Goal: Find specific page/section: Find specific page/section

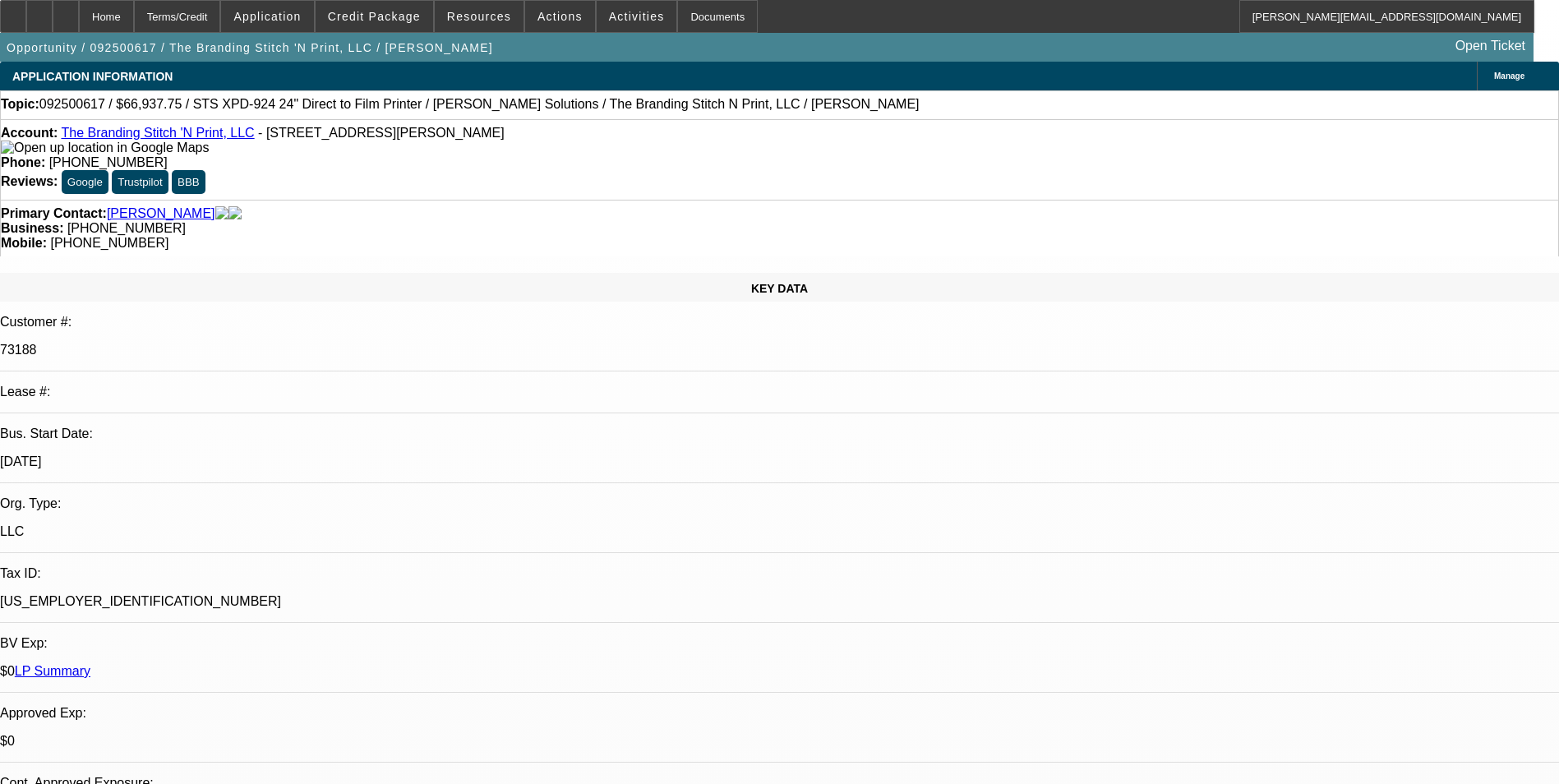
select select "0"
select select "2"
click at [79, 22] on div at bounding box center [65, 16] width 26 height 33
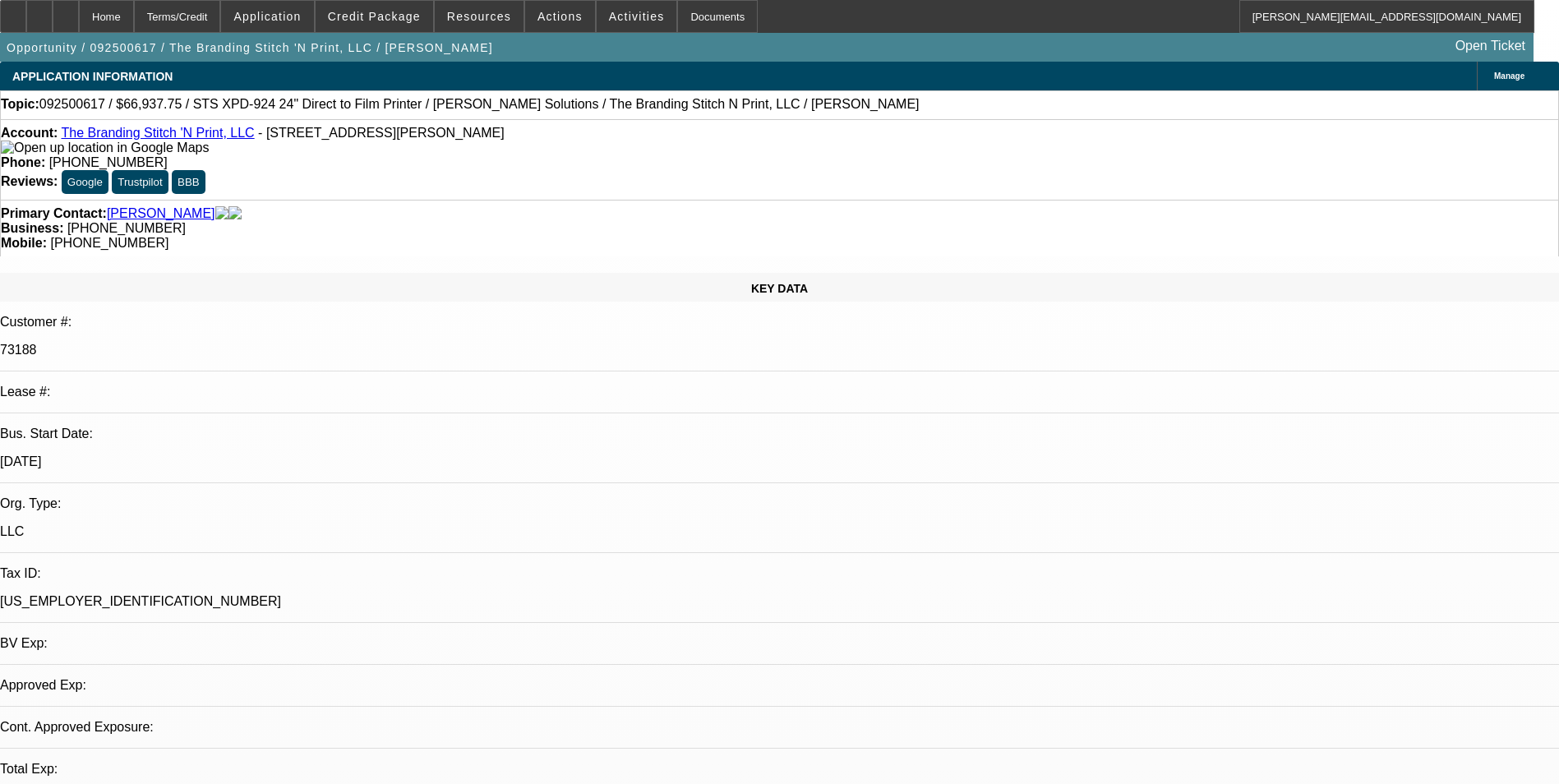
select select "0"
select select "1"
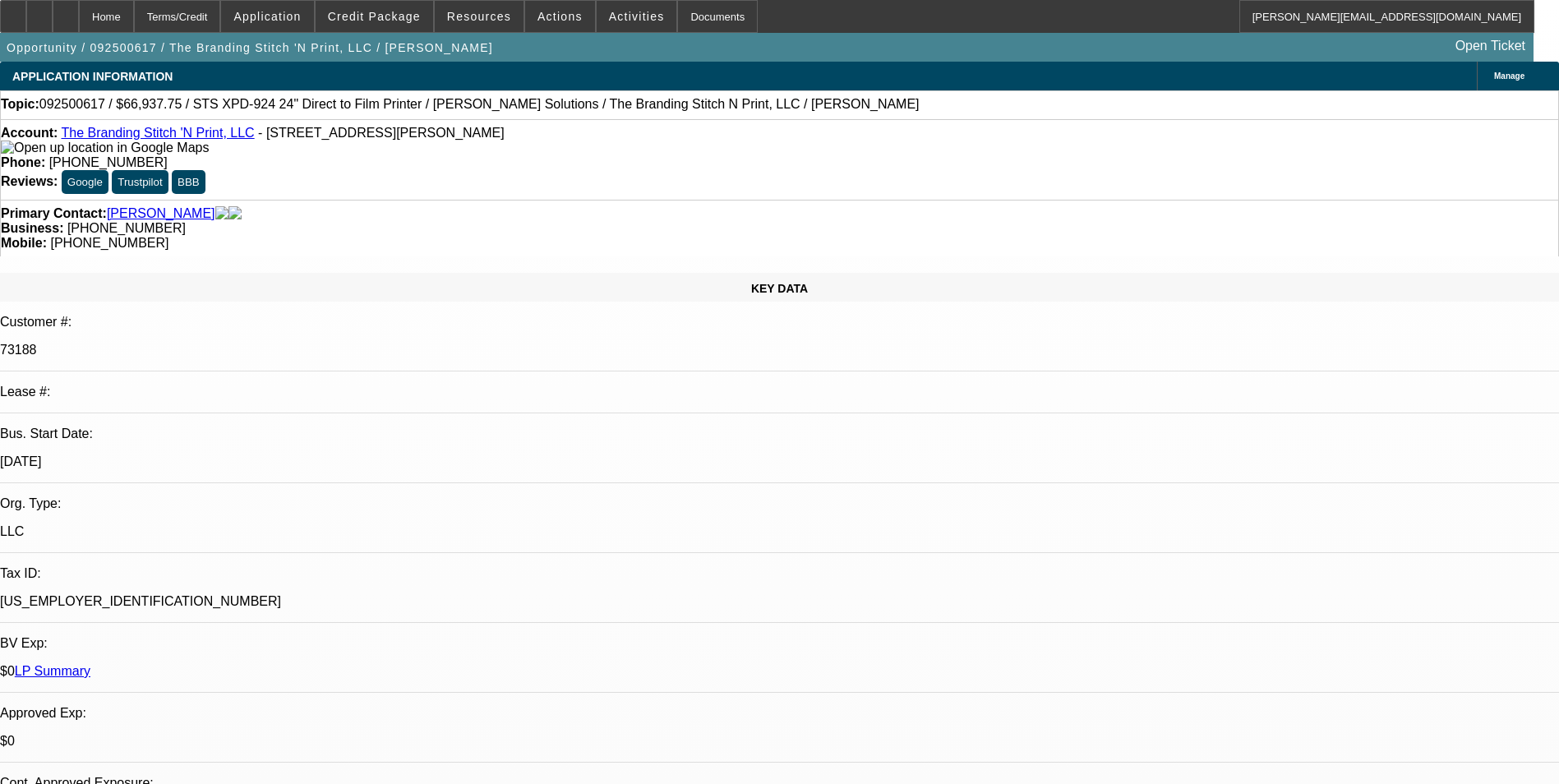
select select "2"
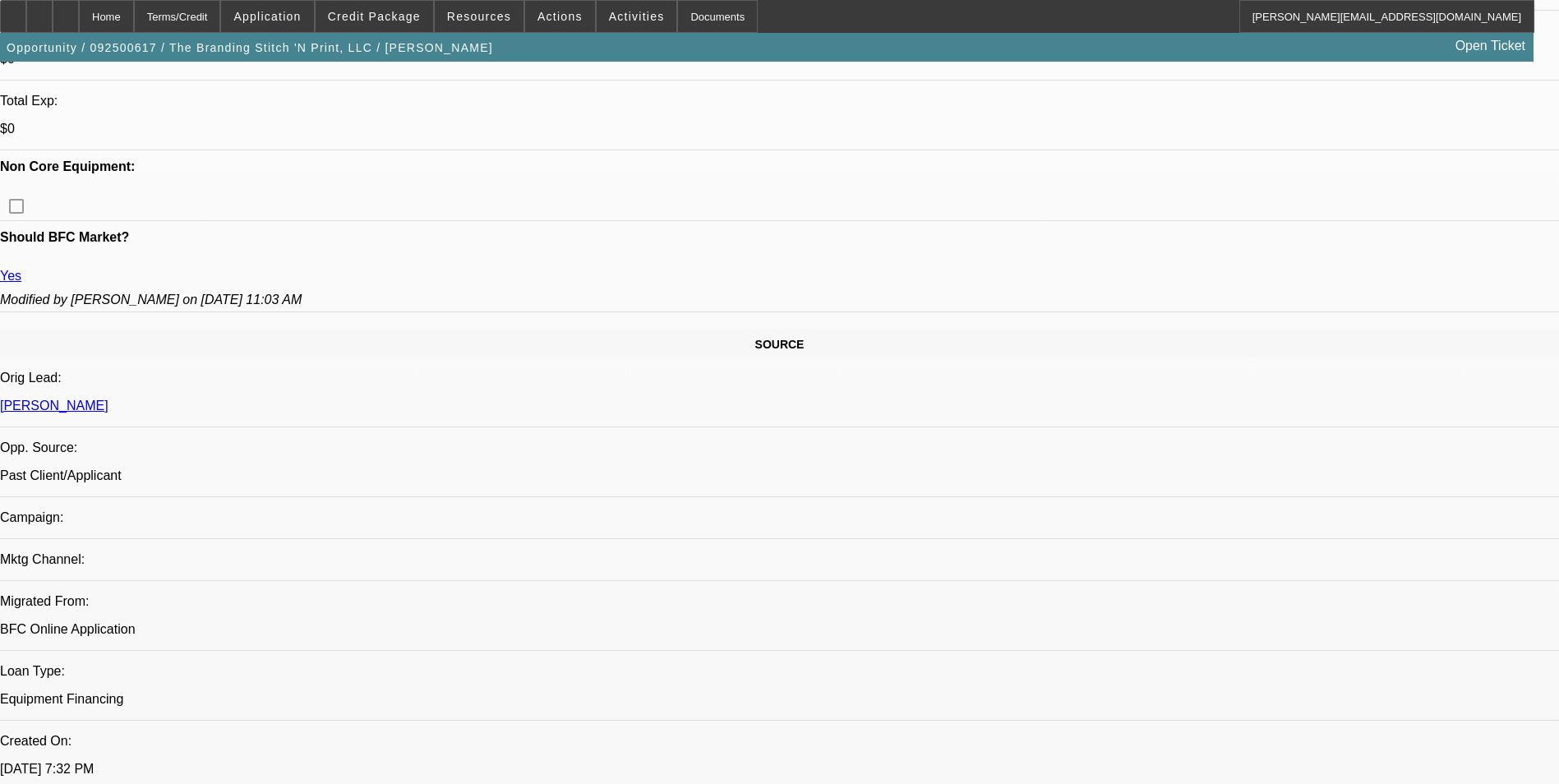
scroll to position [740, 0]
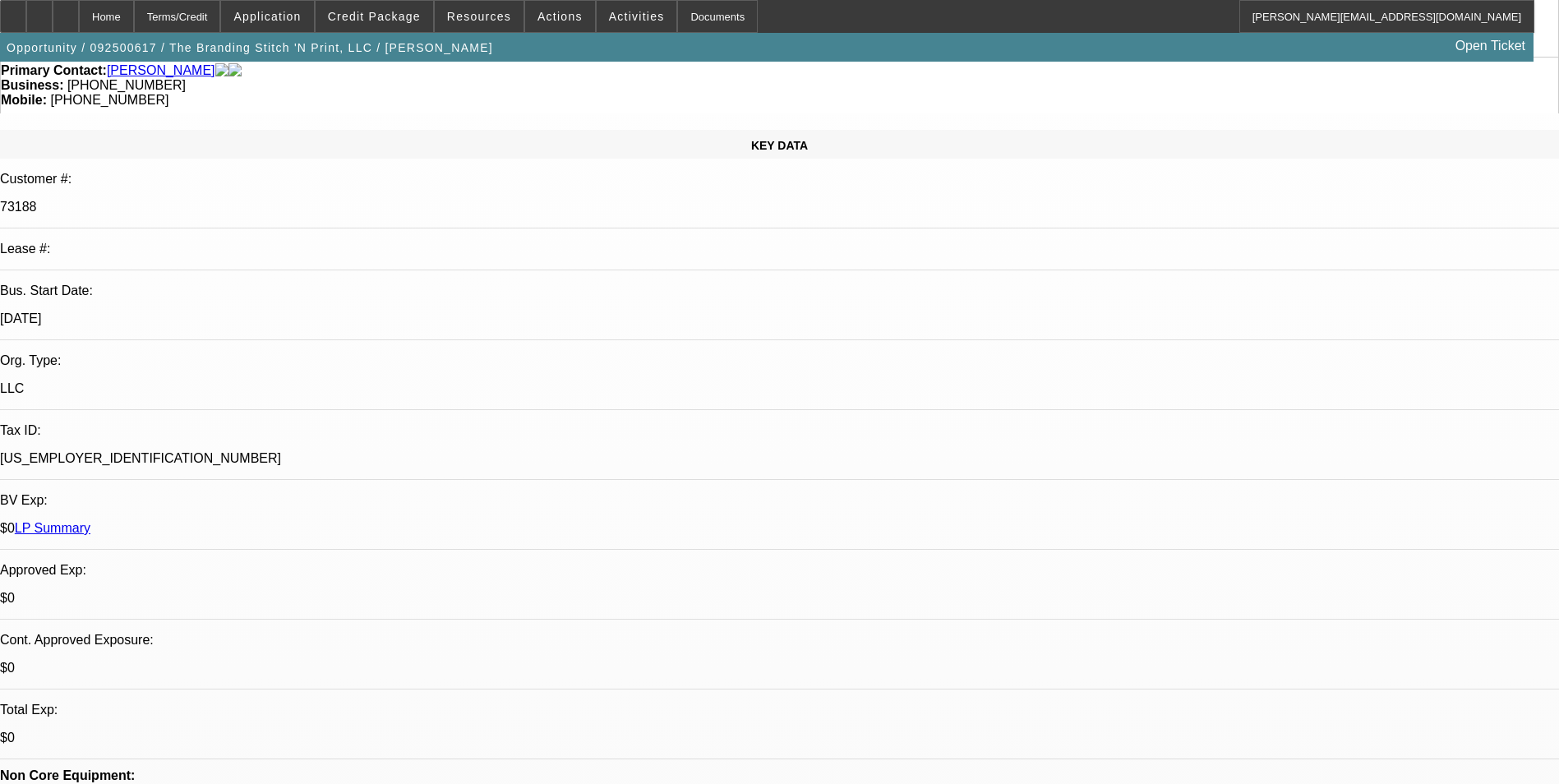
scroll to position [0, 0]
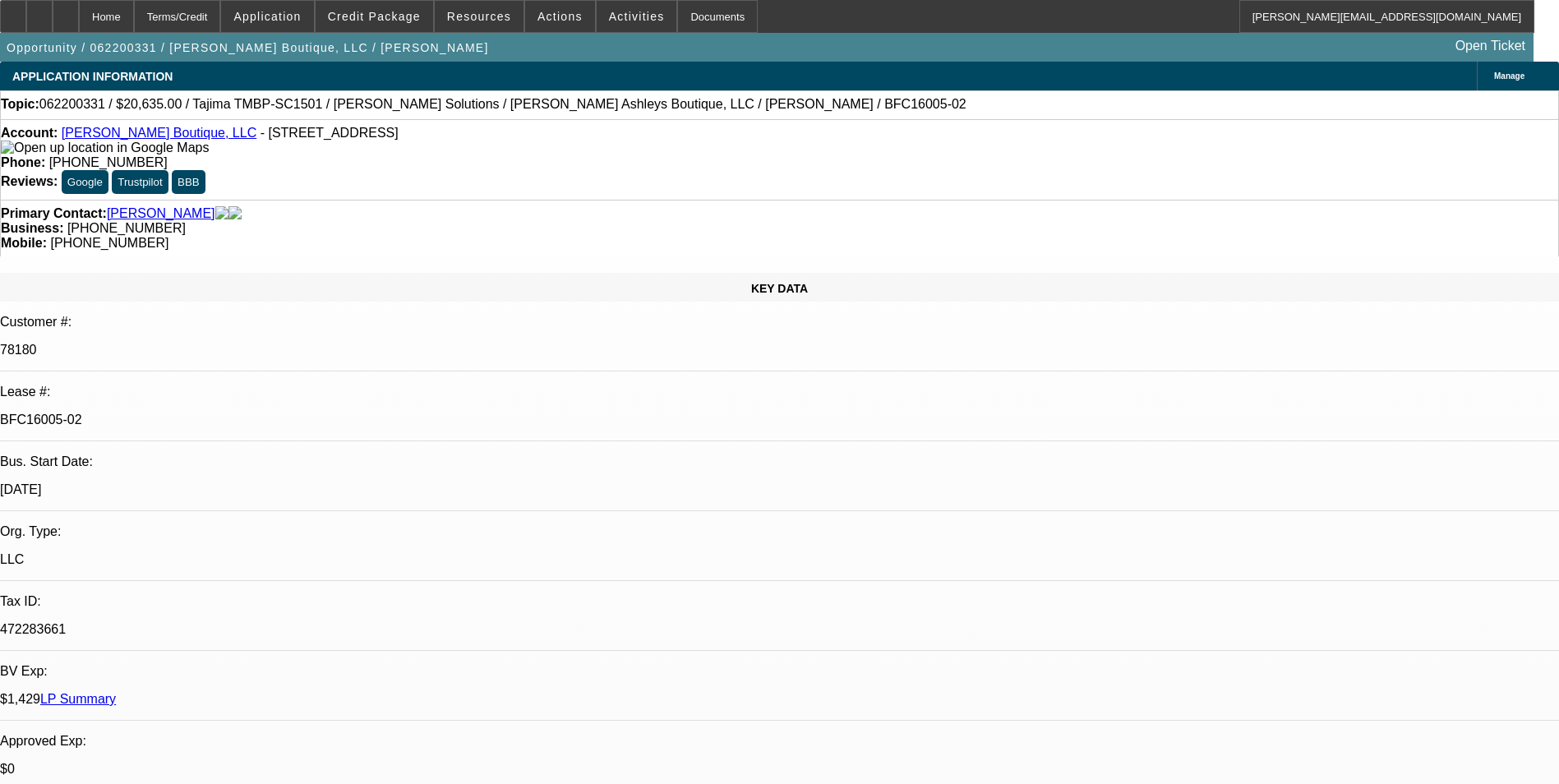
select select "0"
select select "2"
select select "0.1"
select select "0"
select select "2"
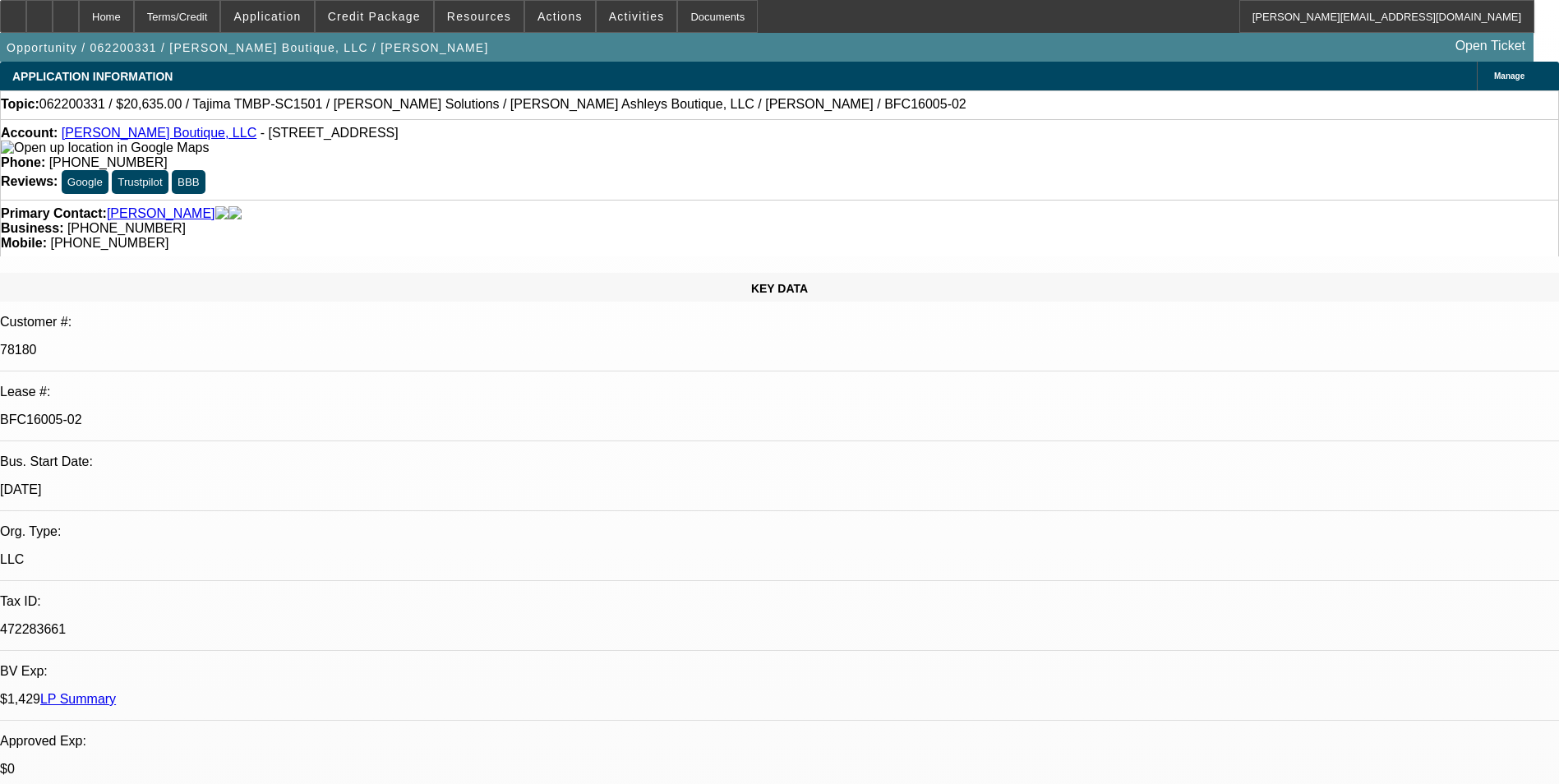
select select "0.1"
select select "0"
select select "2"
select select "0.1"
select select "0"
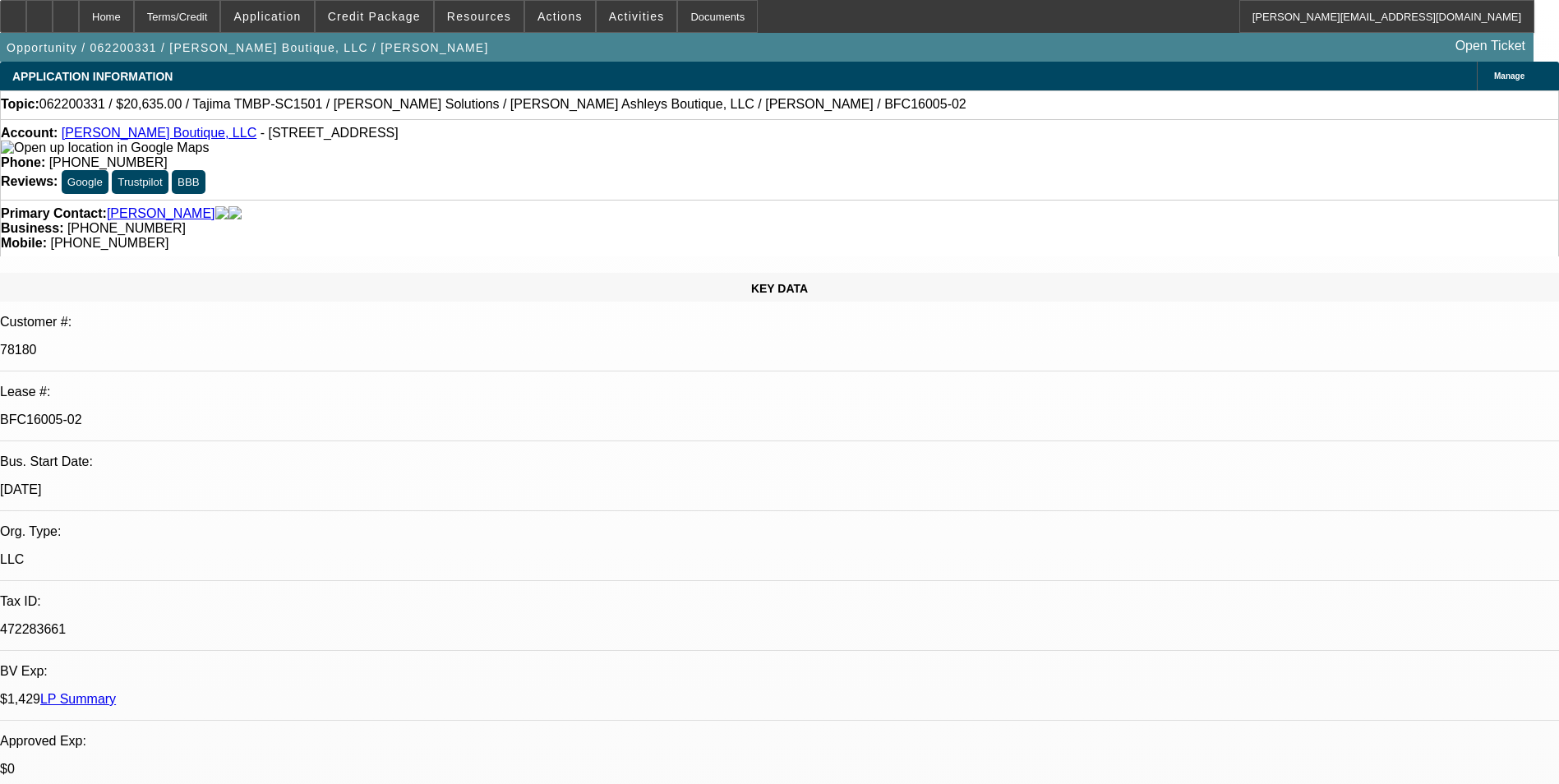
select select "2"
select select "0.1"
select select "1"
select select "2"
select select "4"
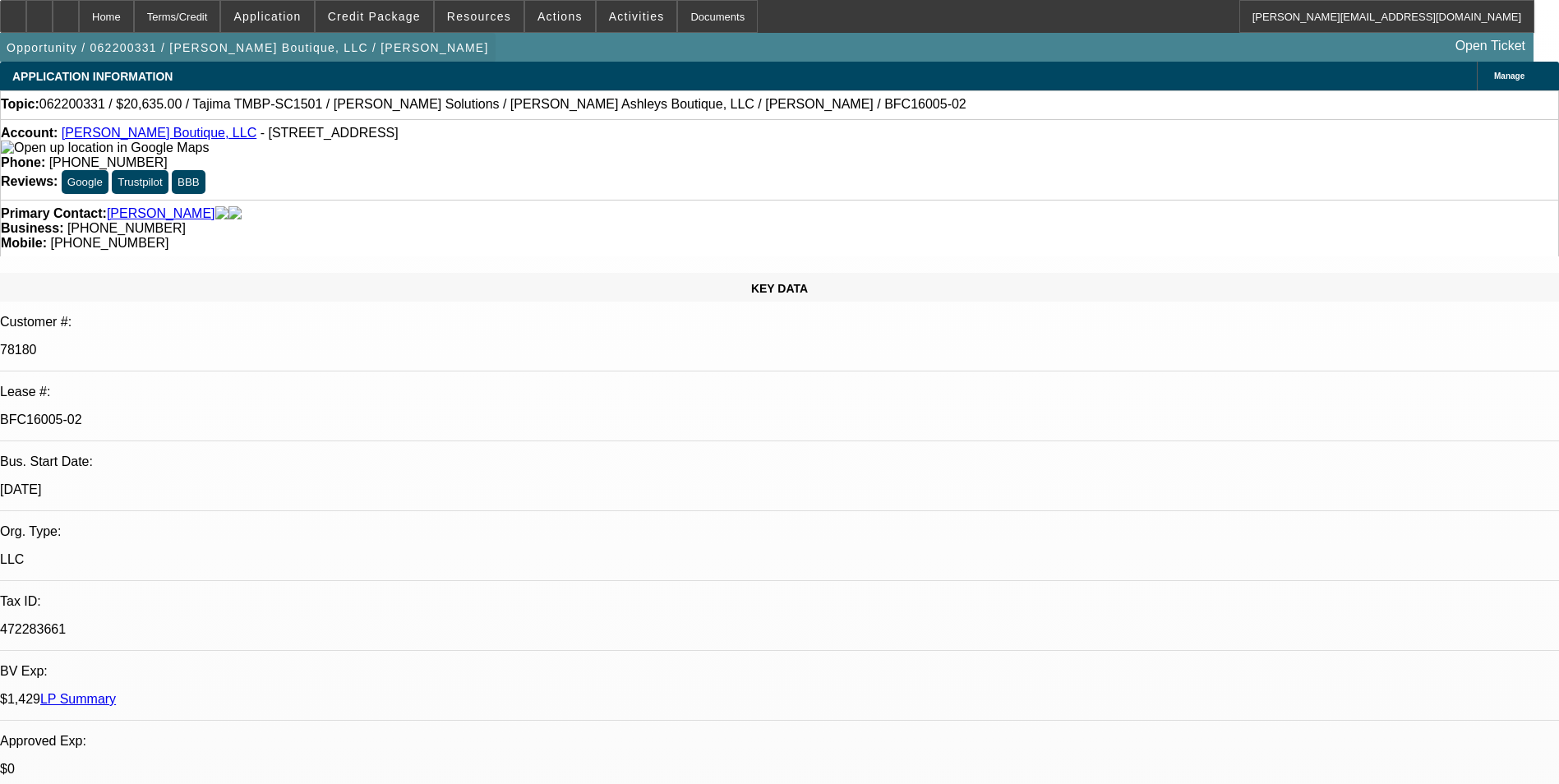
select select "1"
select select "2"
select select "4"
select select "1"
select select "2"
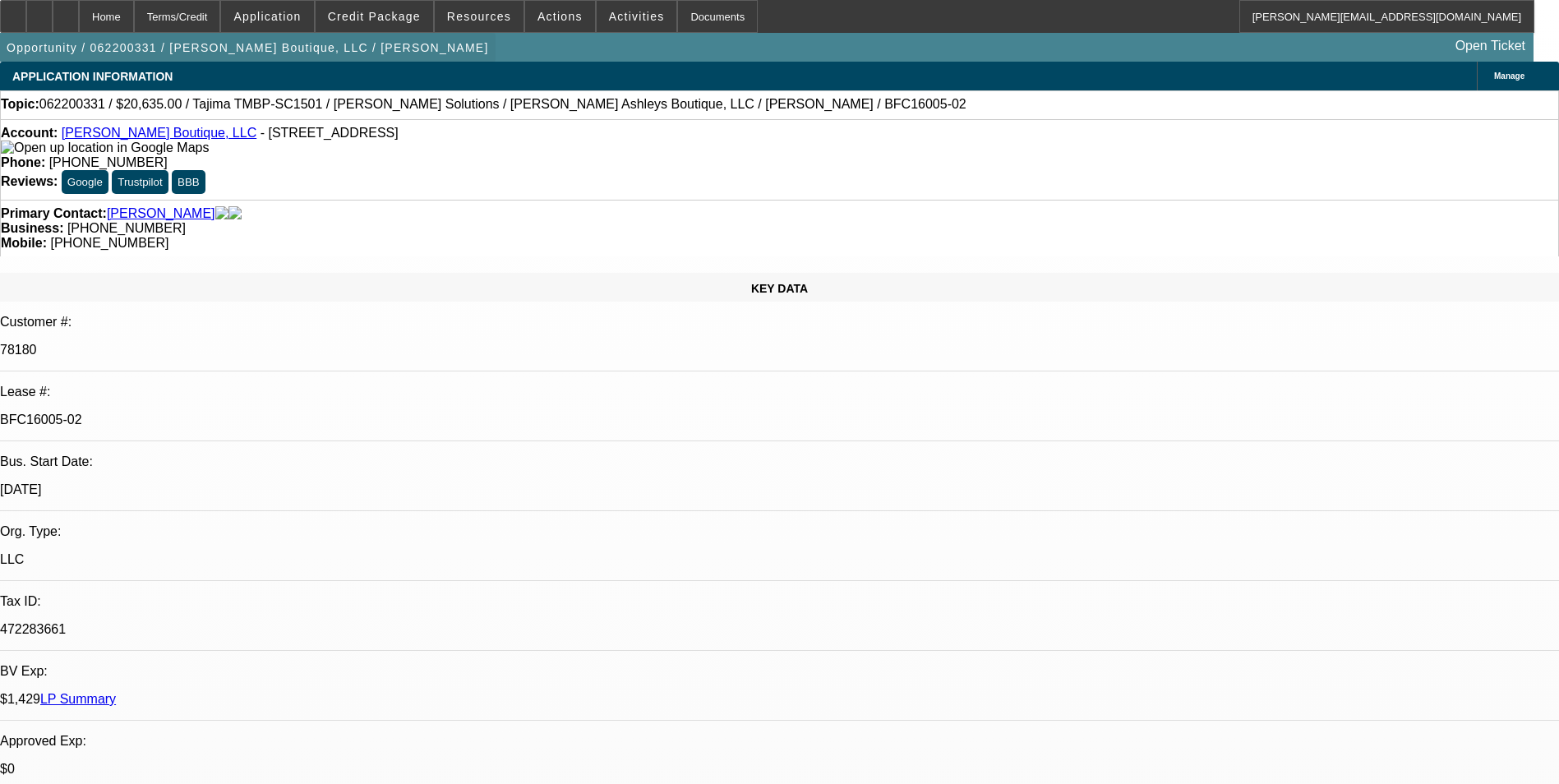
select select "4"
select select "1"
select select "2"
select select "4"
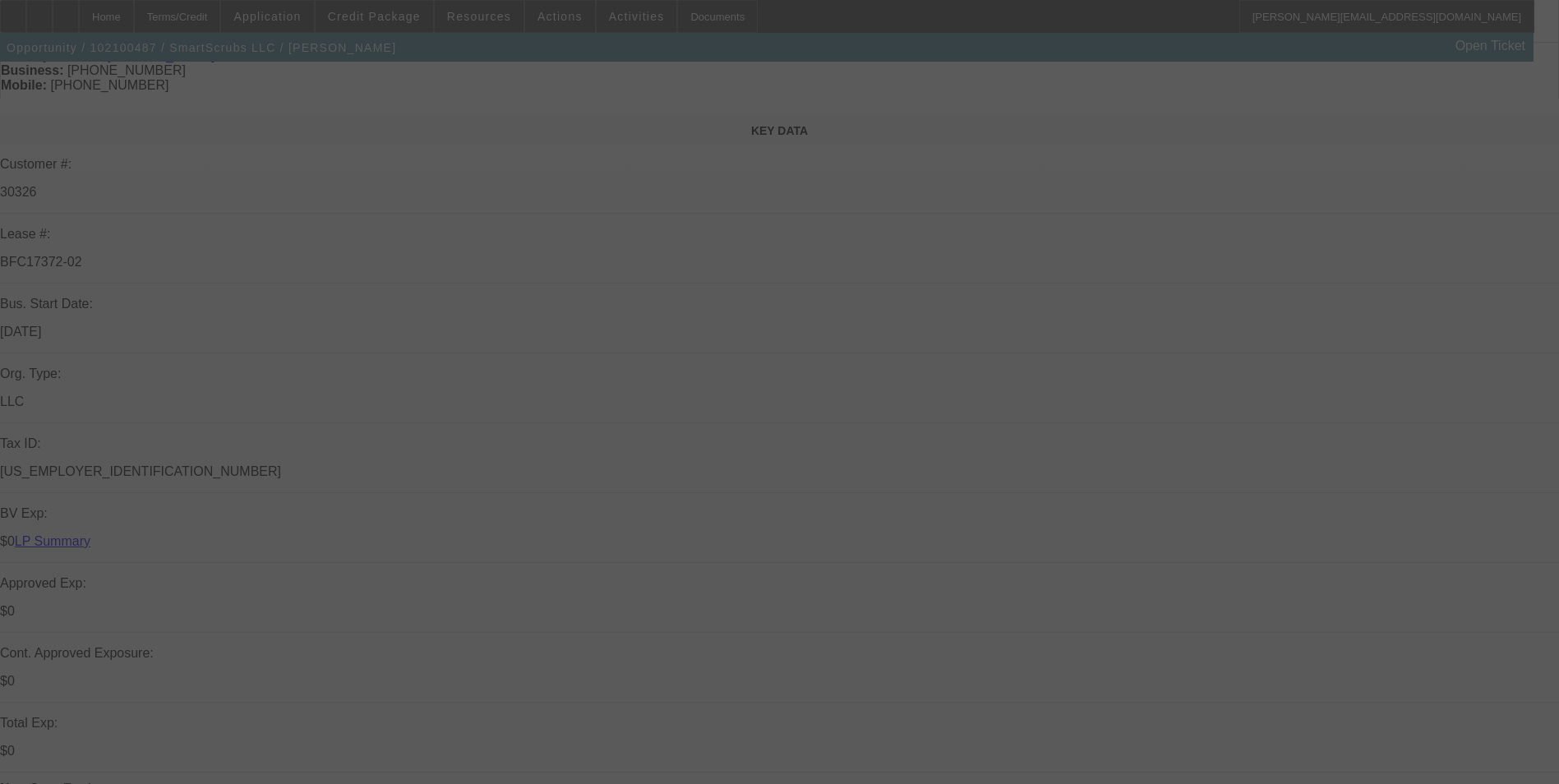
scroll to position [164, 0]
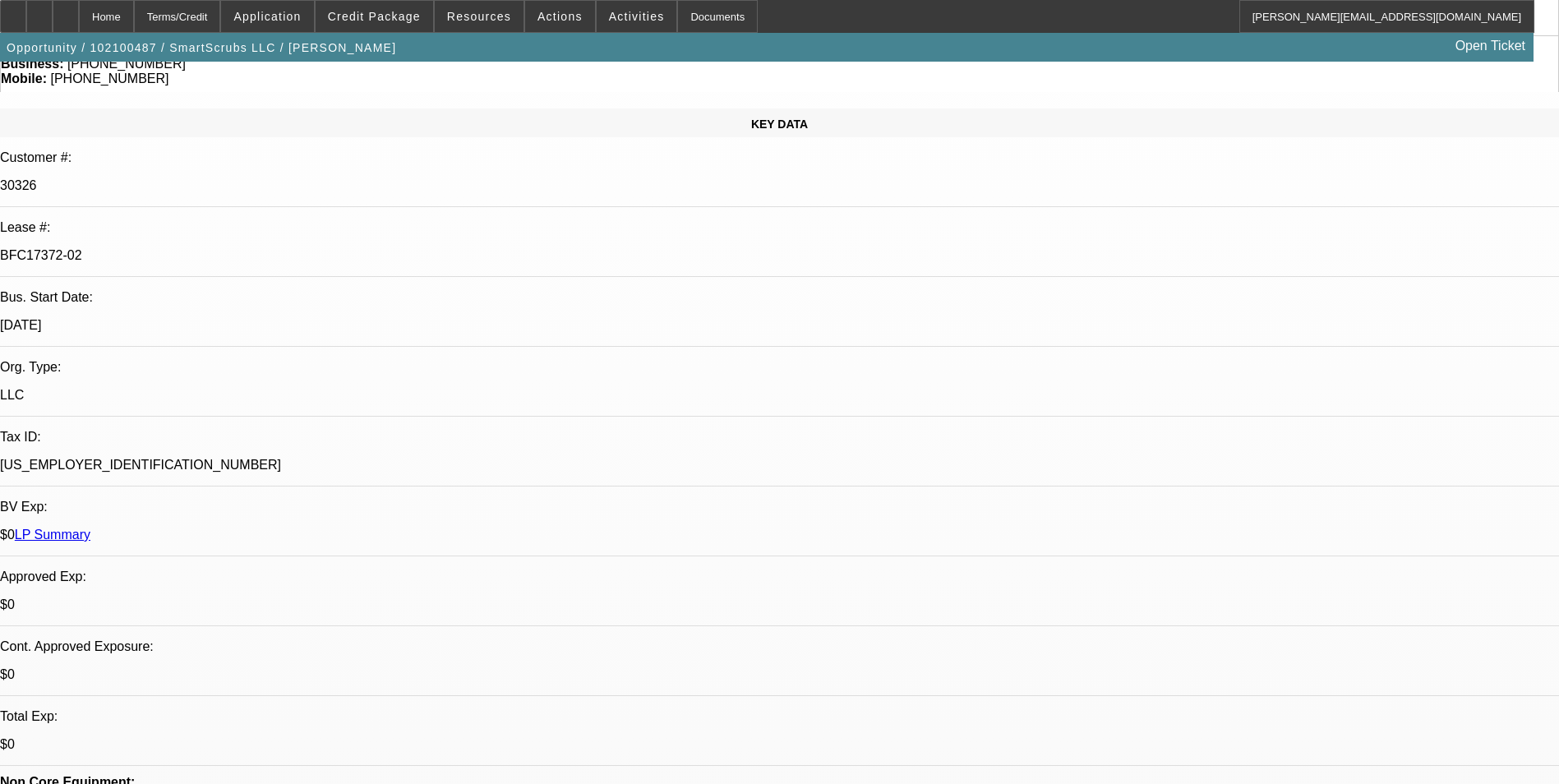
select select "0"
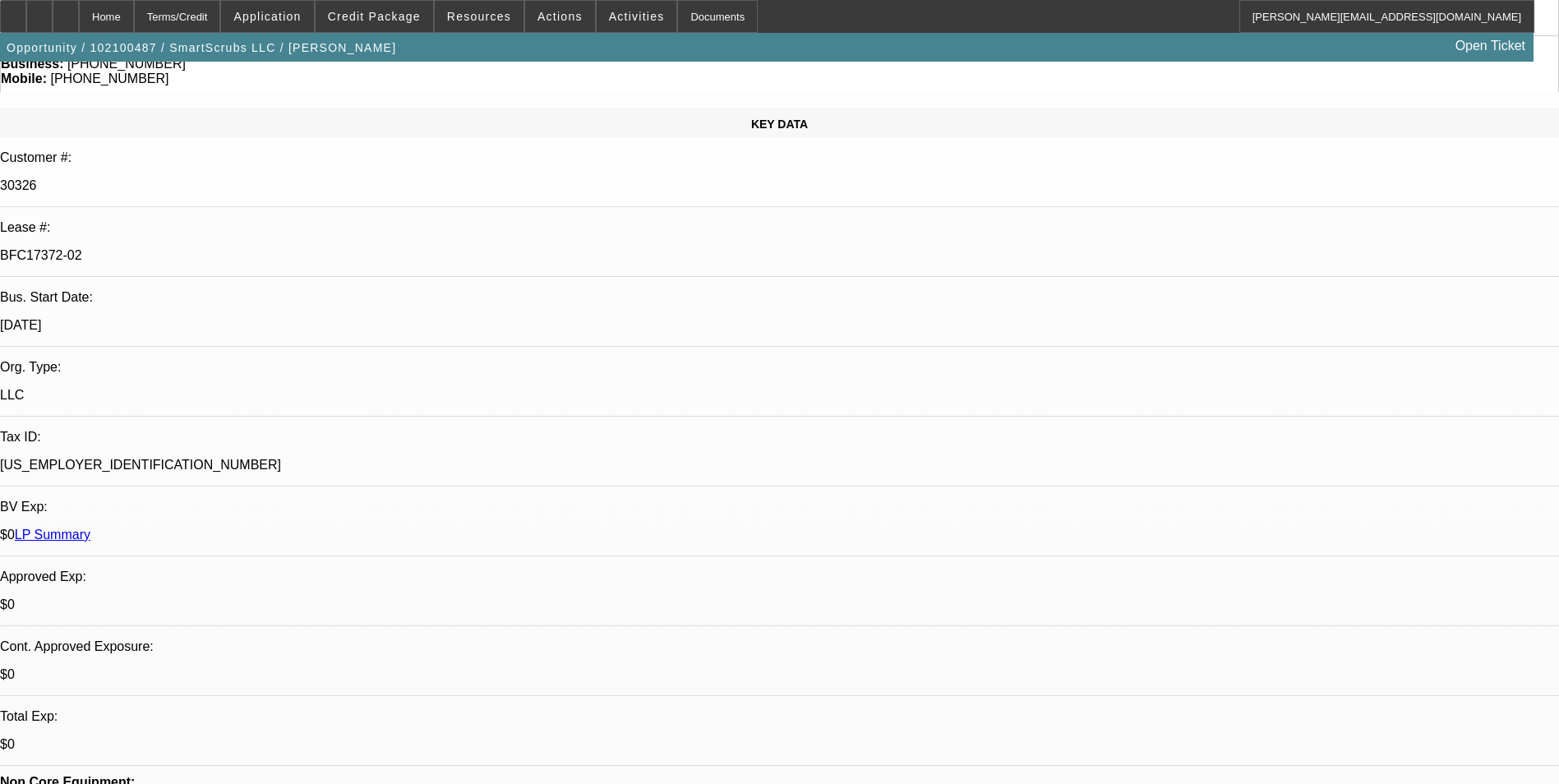
select select "0"
select select "1"
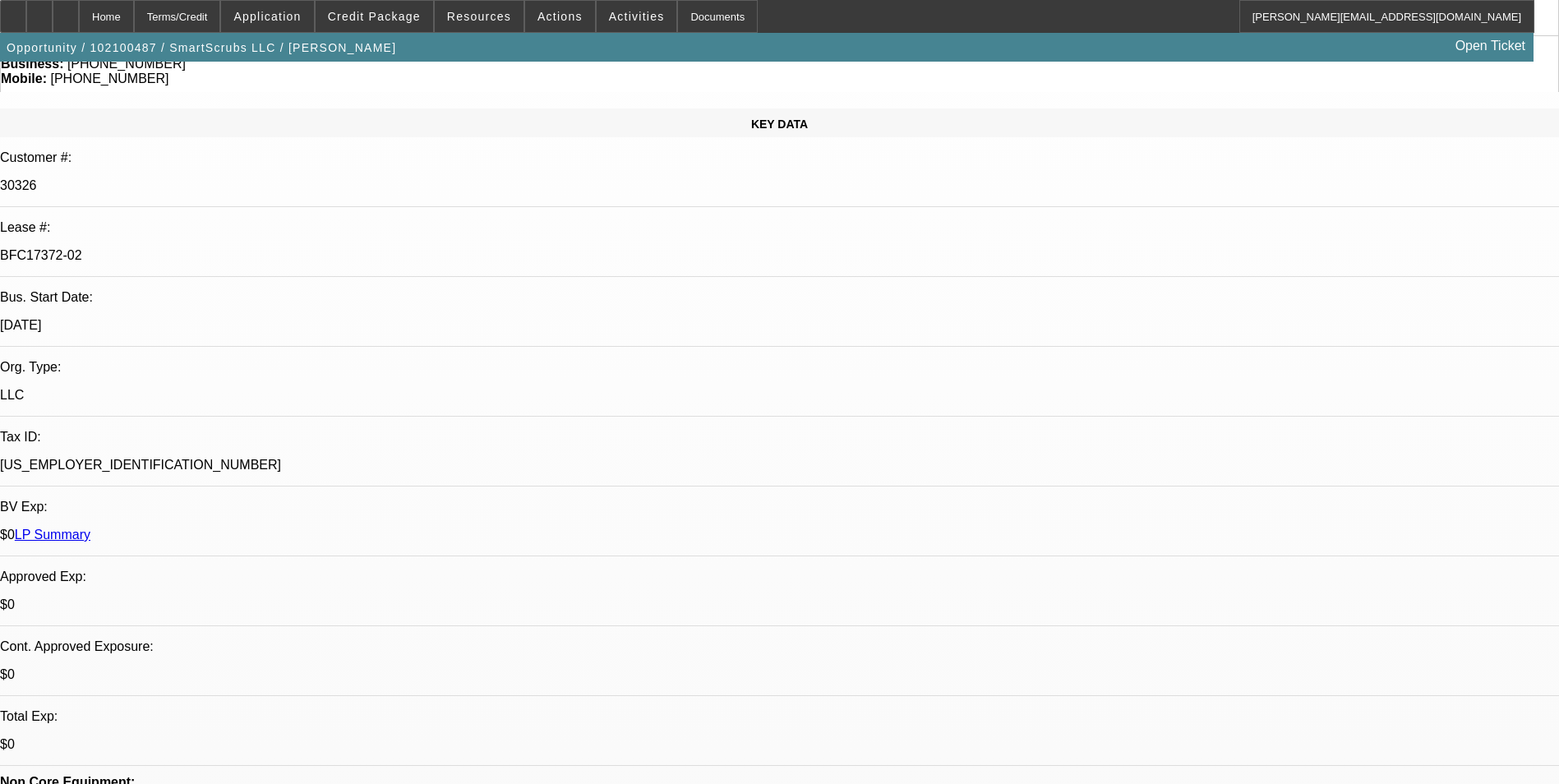
select select "1"
select select "6"
select select "1"
select select "6"
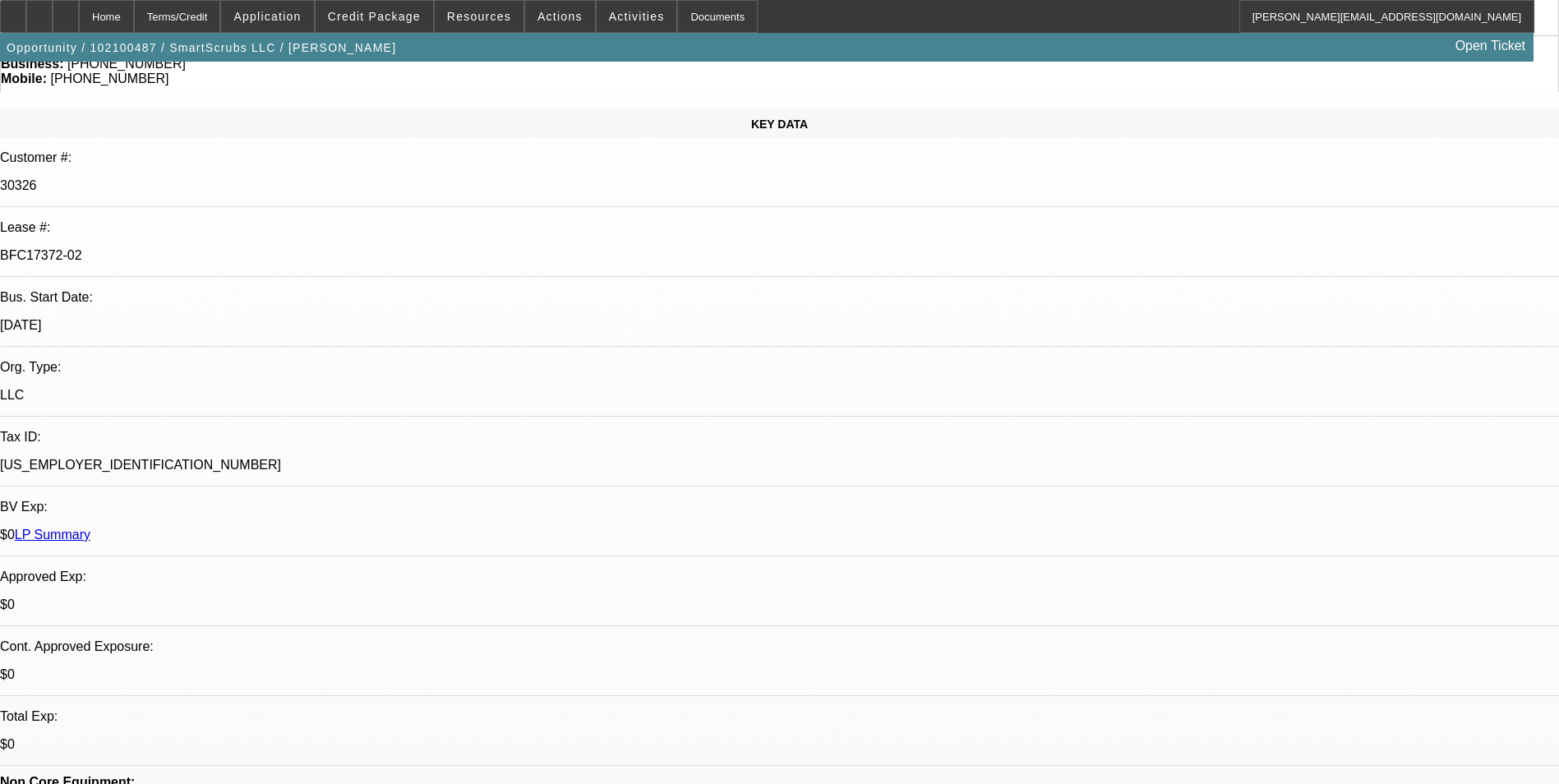
select select "1"
select select "6"
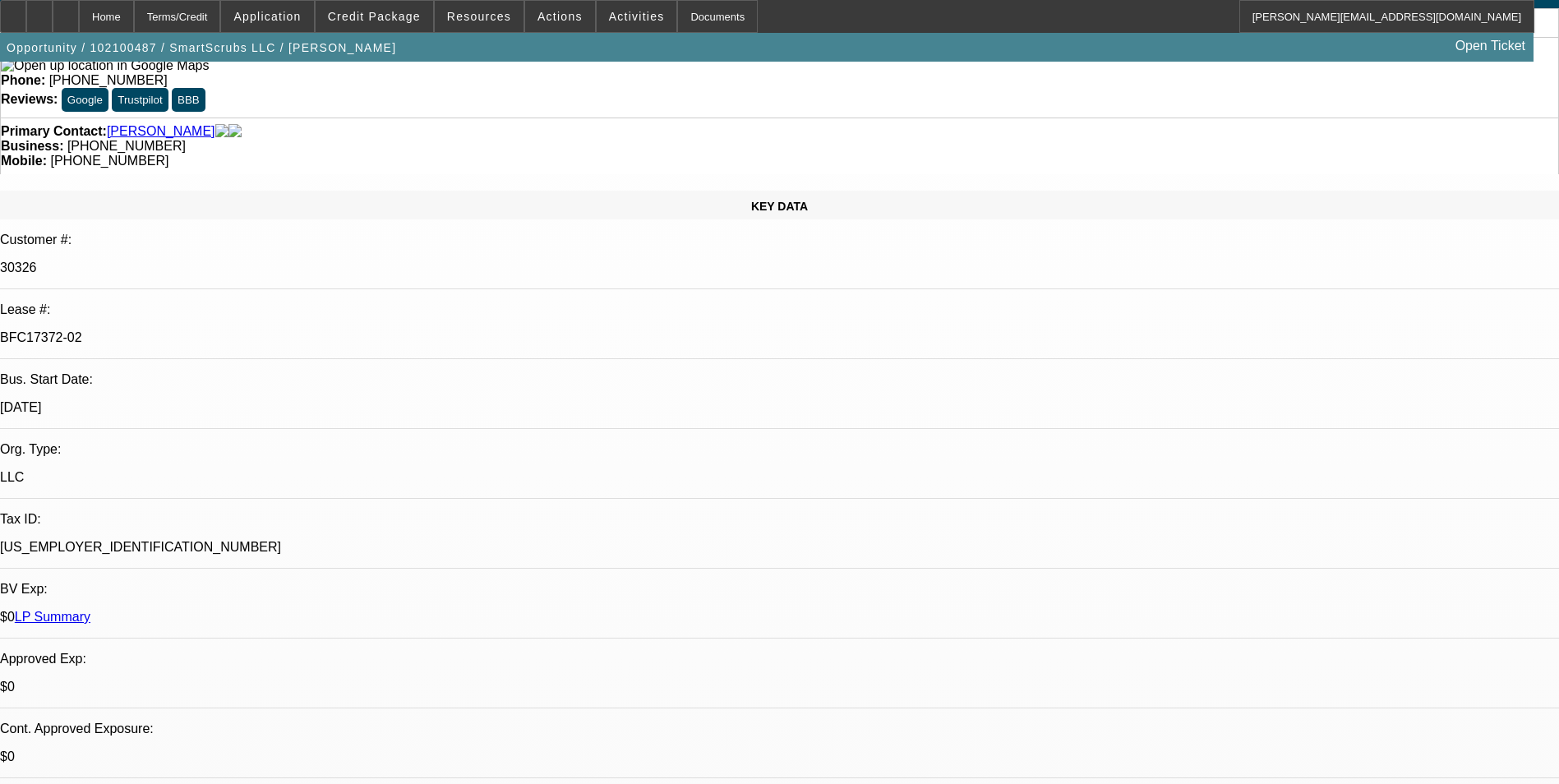
scroll to position [0, 0]
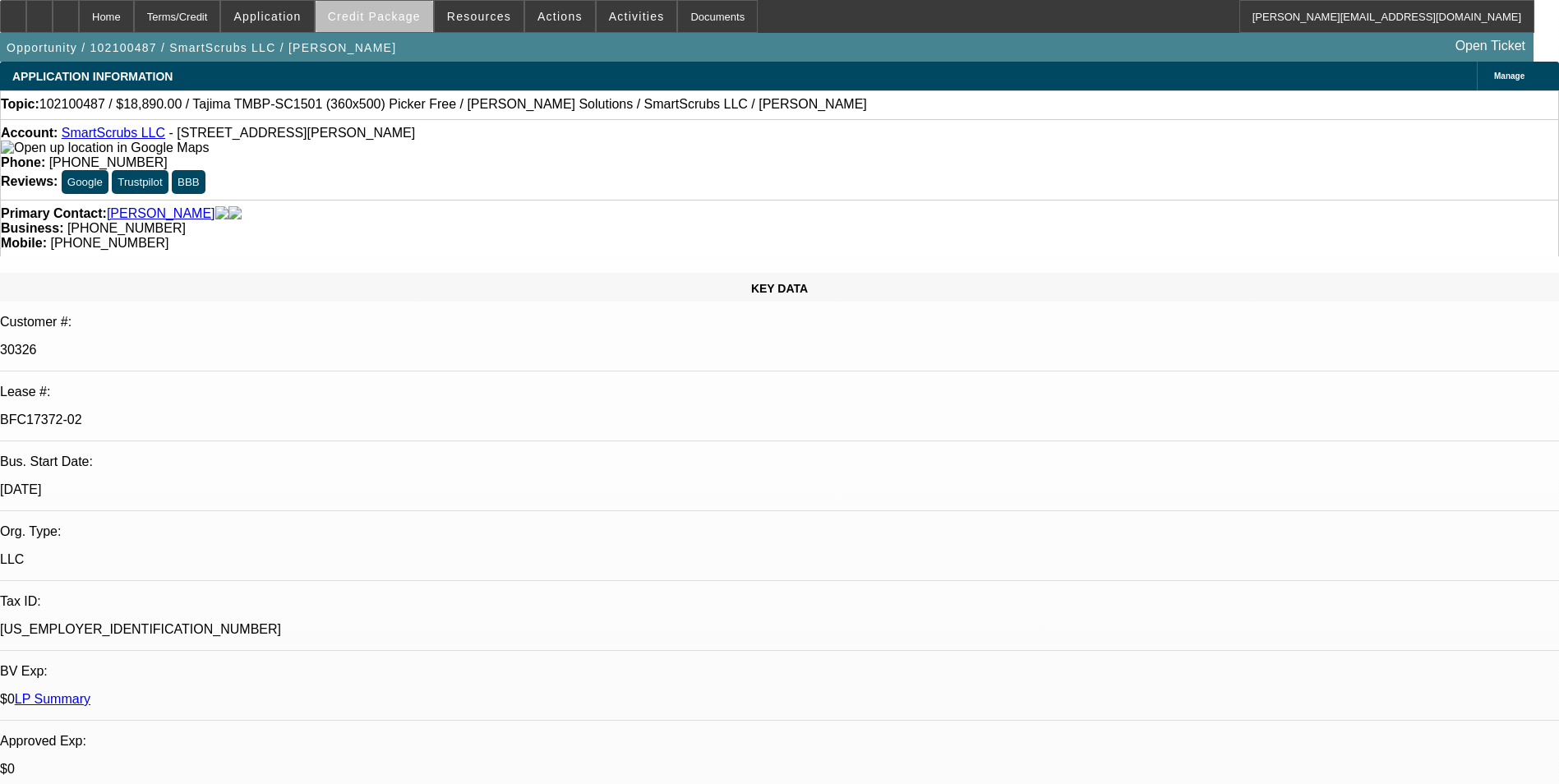
click at [417, 22] on span "Credit Package" at bounding box center [374, 16] width 93 height 14
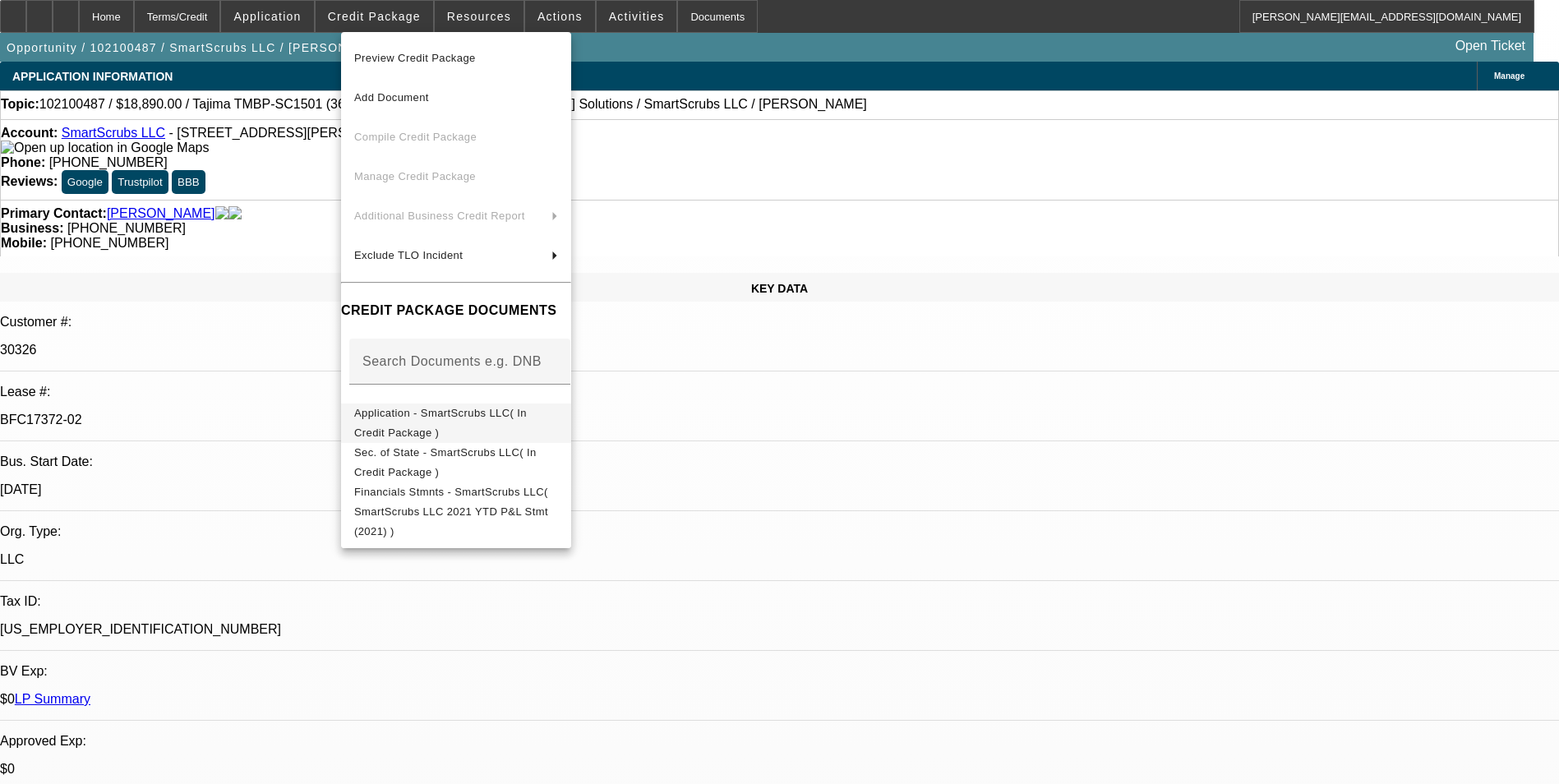
click at [474, 403] on button "Application - SmartScrubs LLC( In Credit Package )" at bounding box center [457, 423] width 230 height 40
